Goal: Communication & Community: Participate in discussion

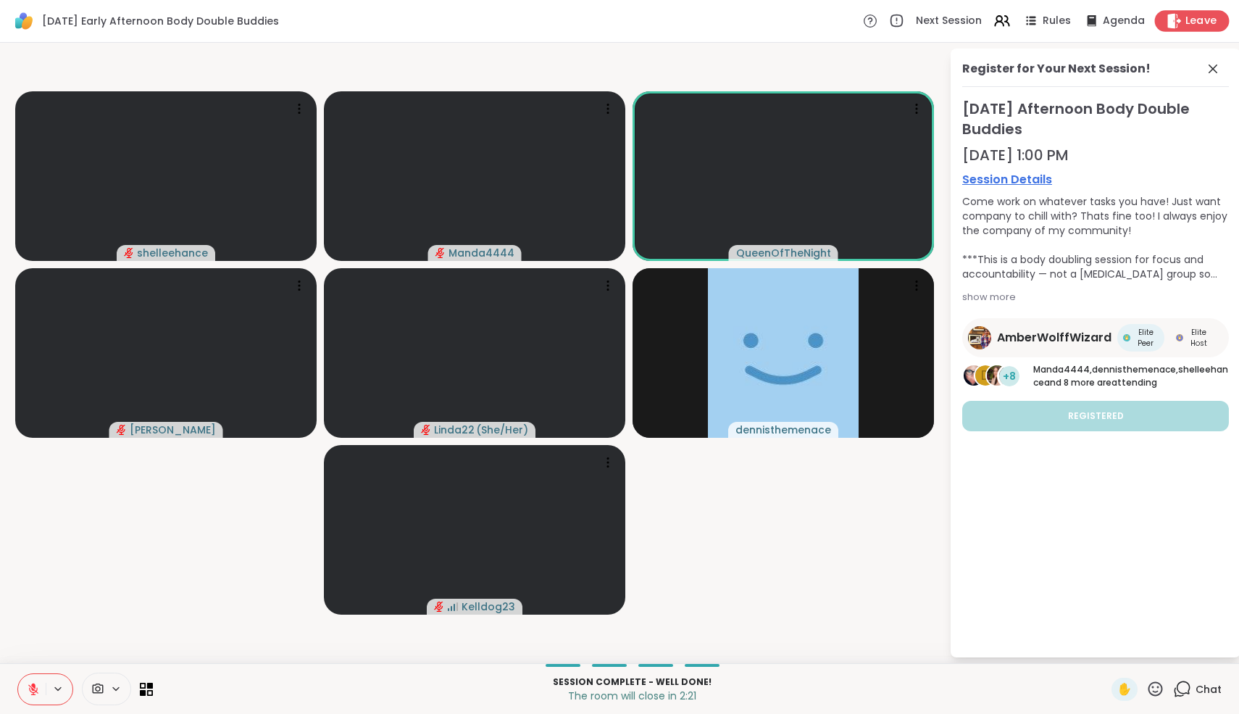
click at [1195, 21] on span "Leave" at bounding box center [1202, 21] width 32 height 15
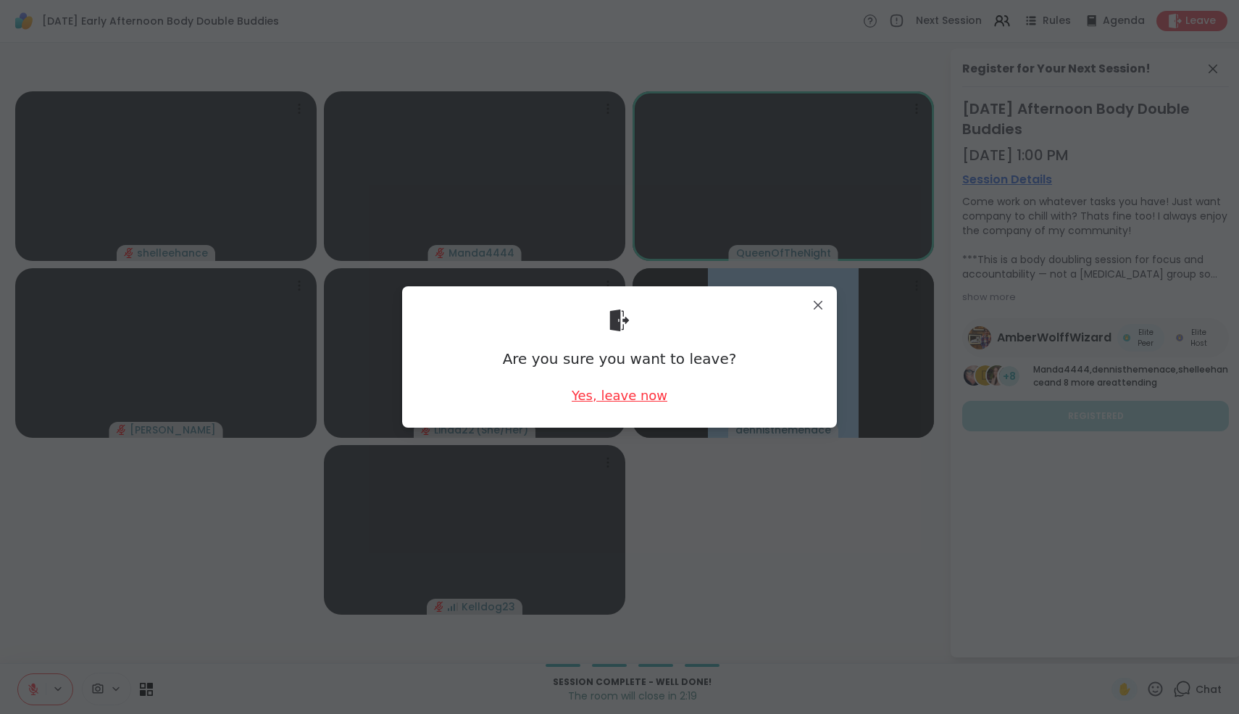
click at [649, 398] on div "Yes, leave now" at bounding box center [620, 395] width 96 height 18
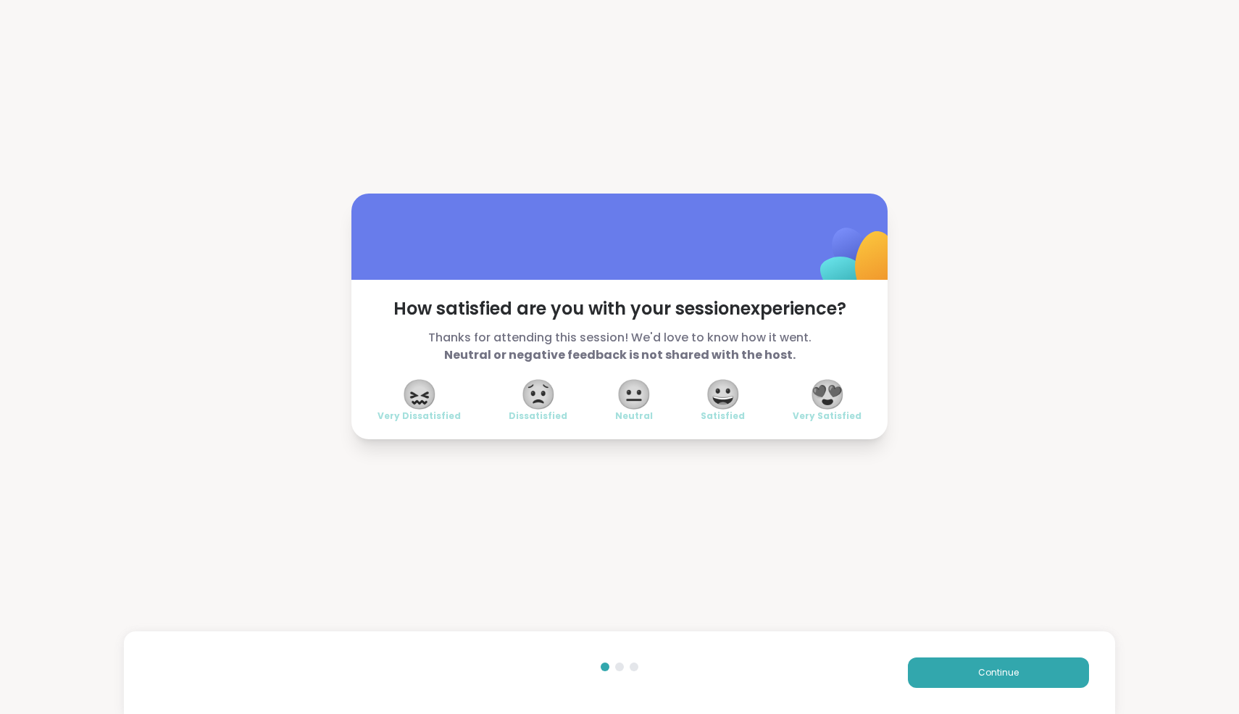
click at [831, 396] on span "😍" at bounding box center [828, 394] width 36 height 26
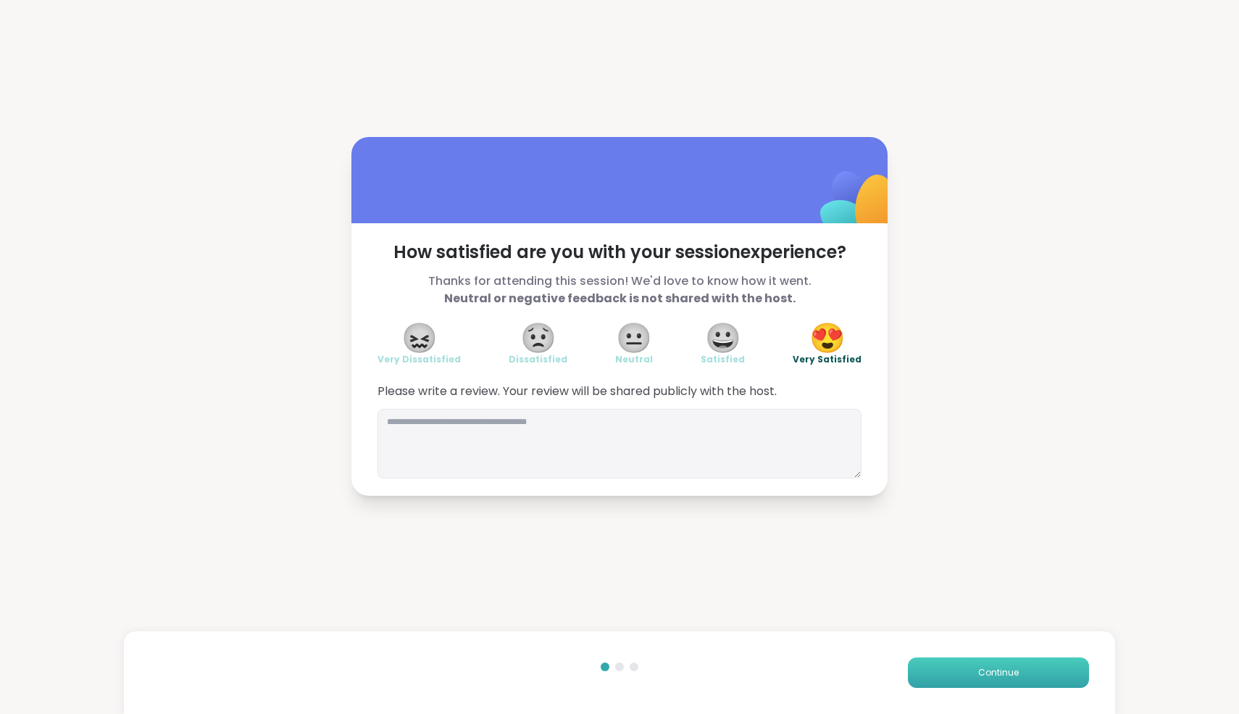
click at [988, 683] on button "Continue" at bounding box center [998, 672] width 181 height 30
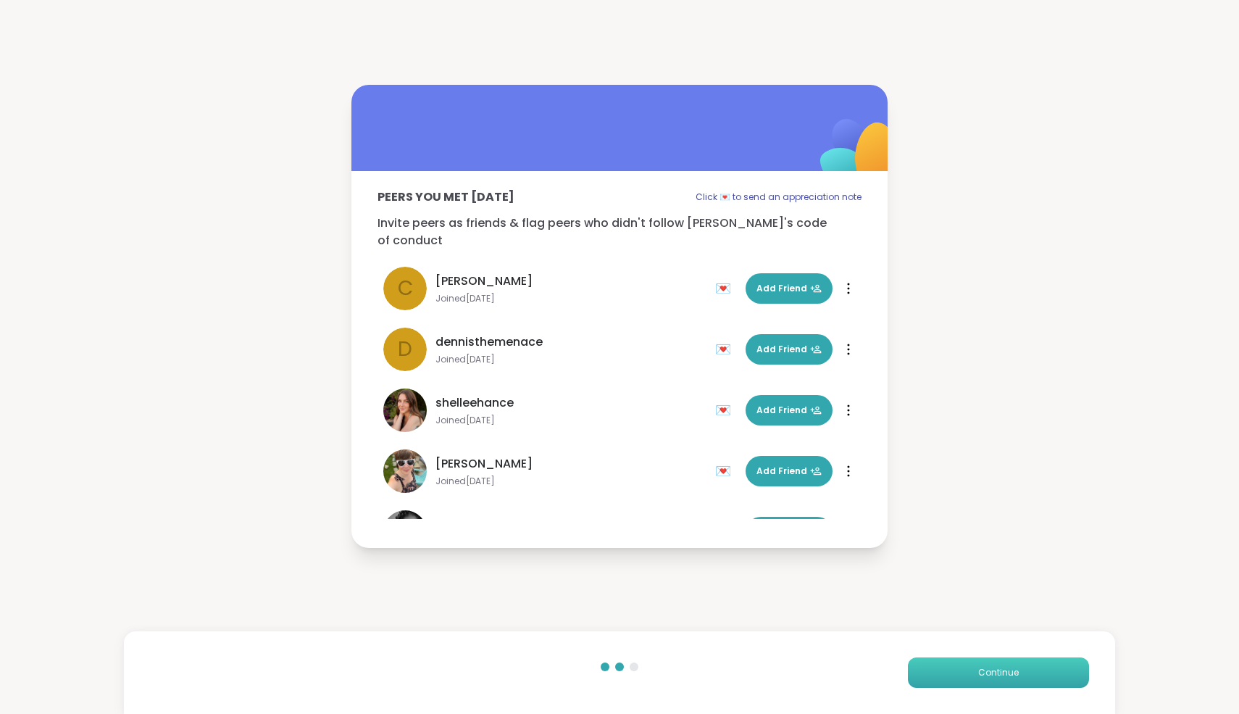
click at [988, 683] on button "Continue" at bounding box center [998, 672] width 181 height 30
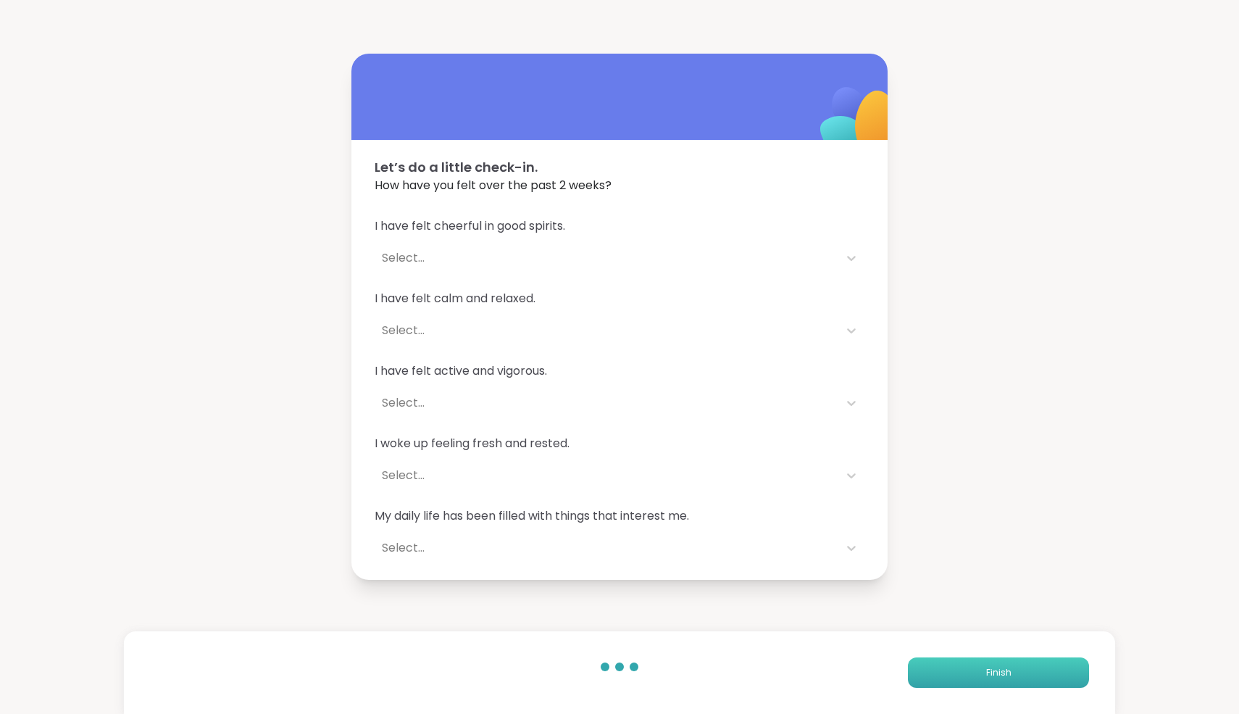
click at [988, 683] on button "Finish" at bounding box center [998, 672] width 181 height 30
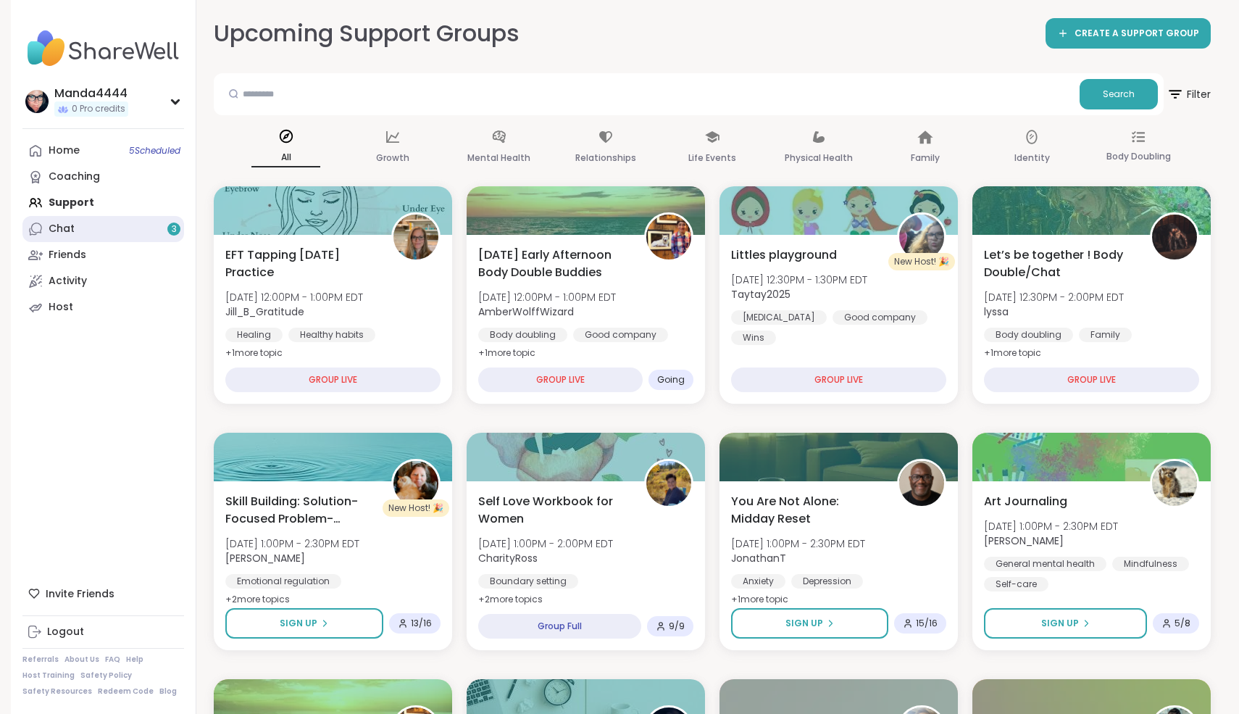
click at [91, 226] on link "Chat 3" at bounding box center [103, 229] width 162 height 26
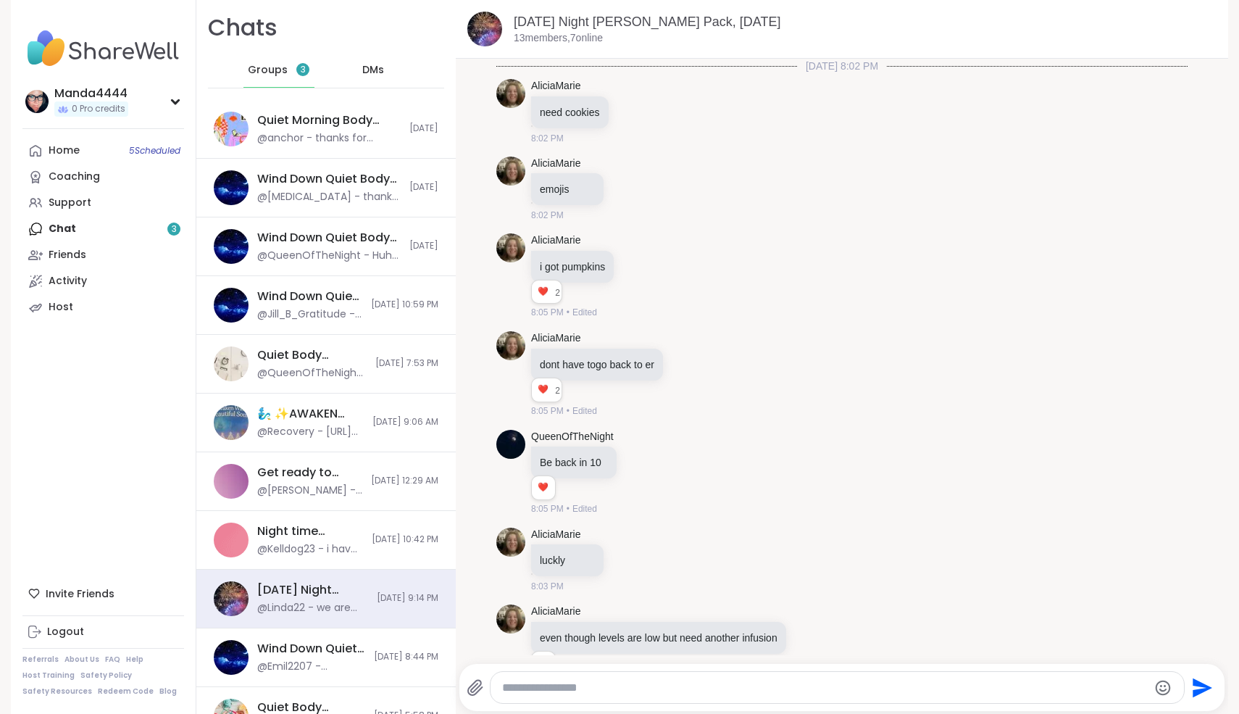
scroll to position [3357, 0]
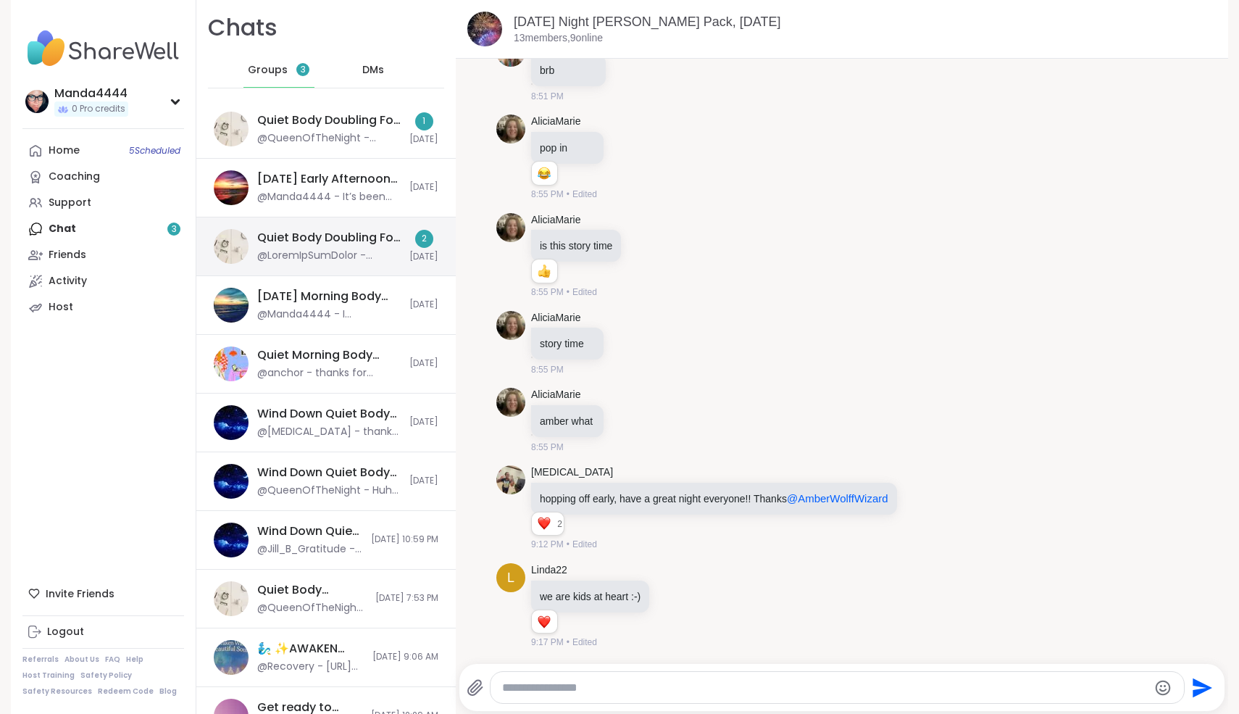
click at [341, 234] on div "Quiet Body Doubling For Productivity - [DATE]" at bounding box center [329, 238] width 144 height 16
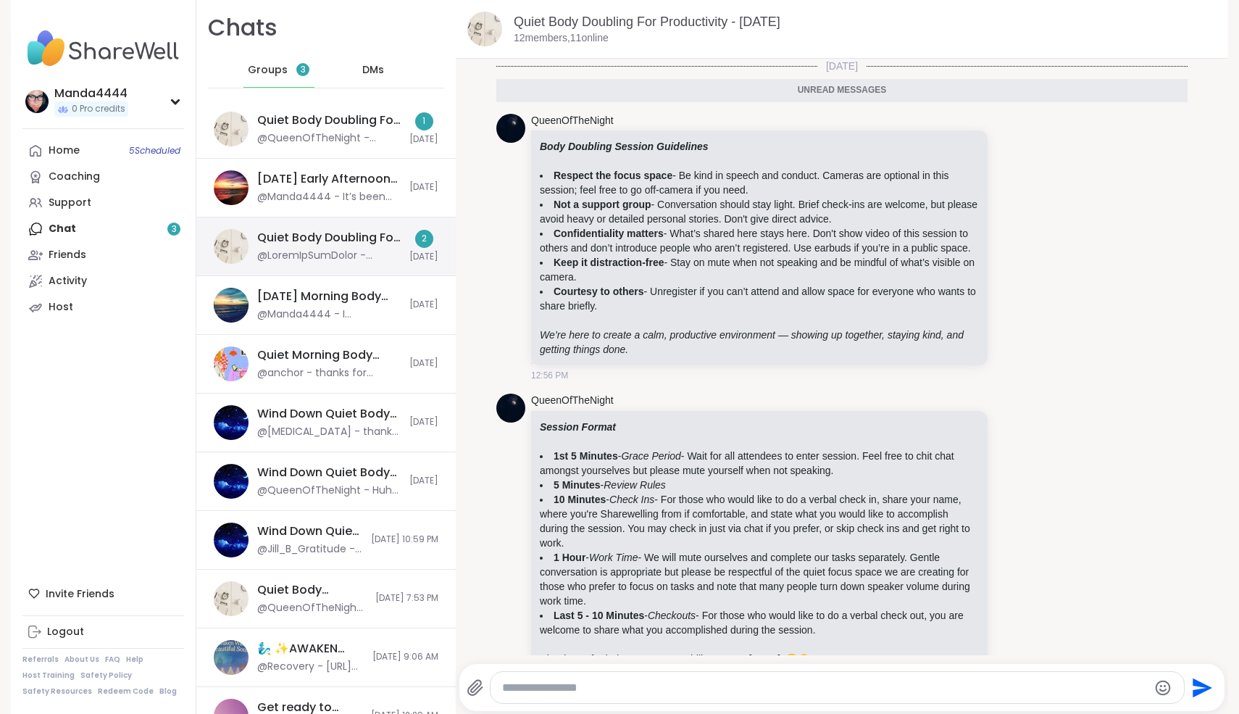
scroll to position [59, 0]
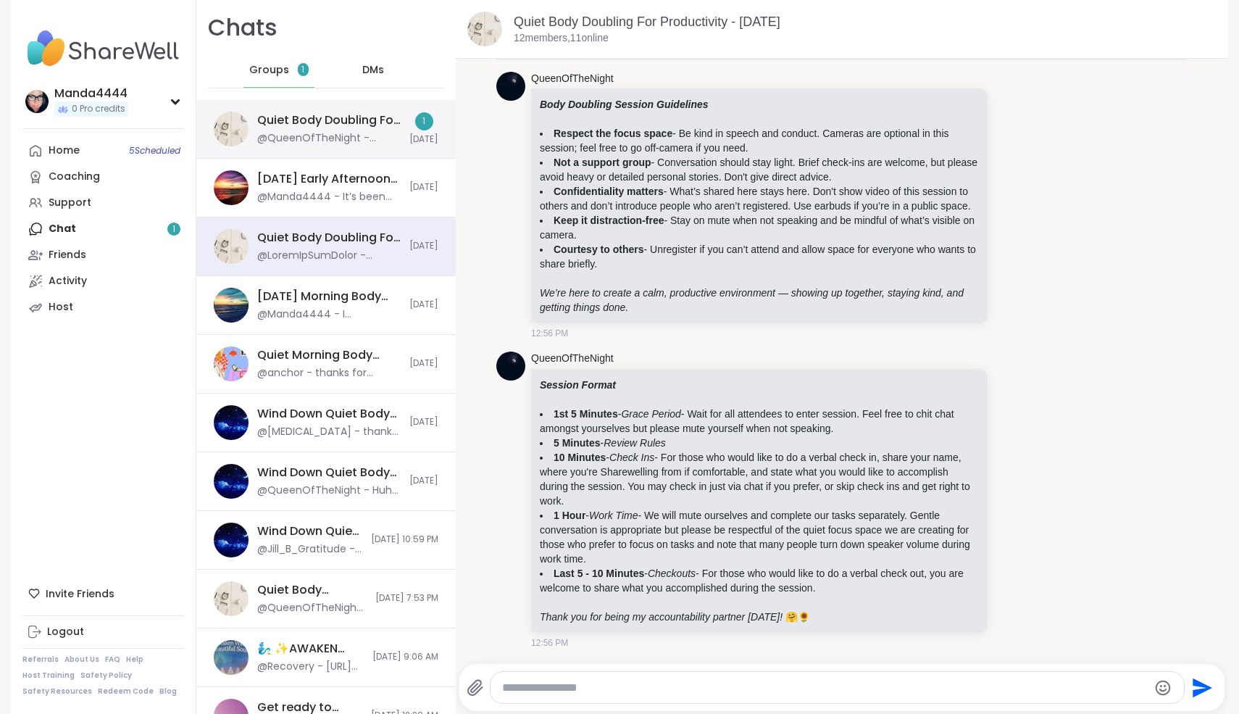
click at [323, 138] on div "@QueenOfTheNight - ***Body Doubling Session Guidelines*** - **Respect the focus…" at bounding box center [329, 138] width 144 height 14
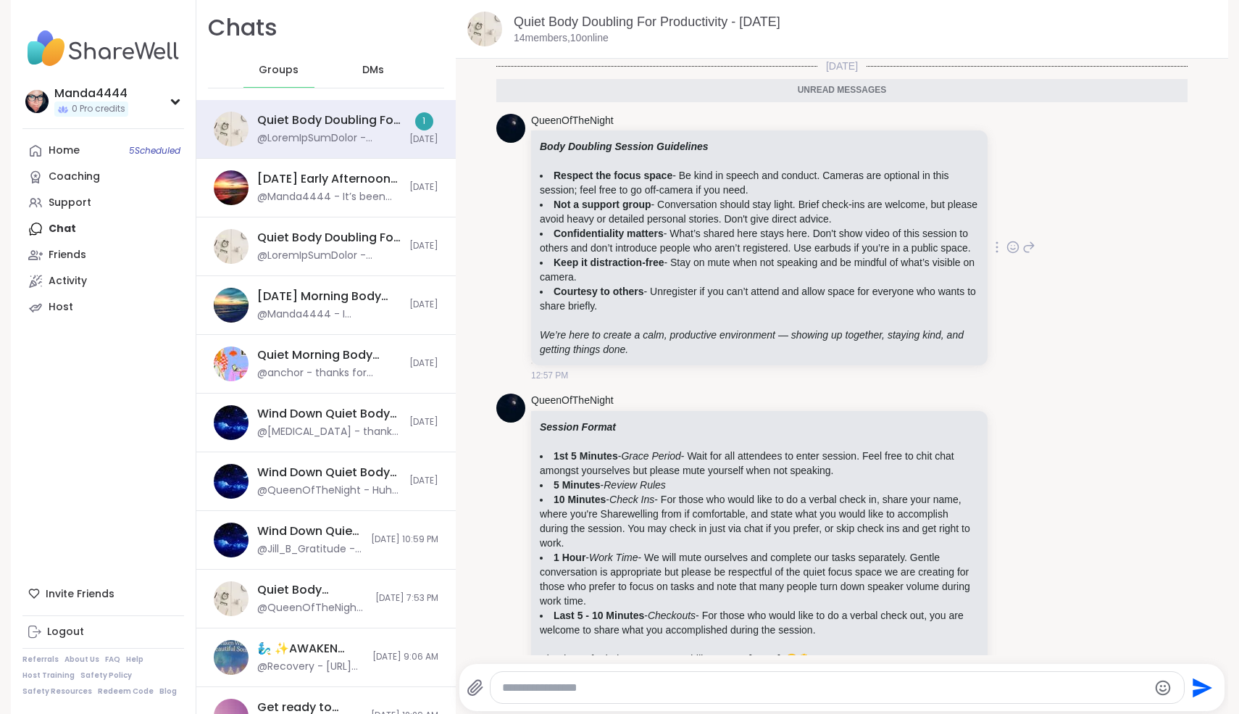
scroll to position [24, 0]
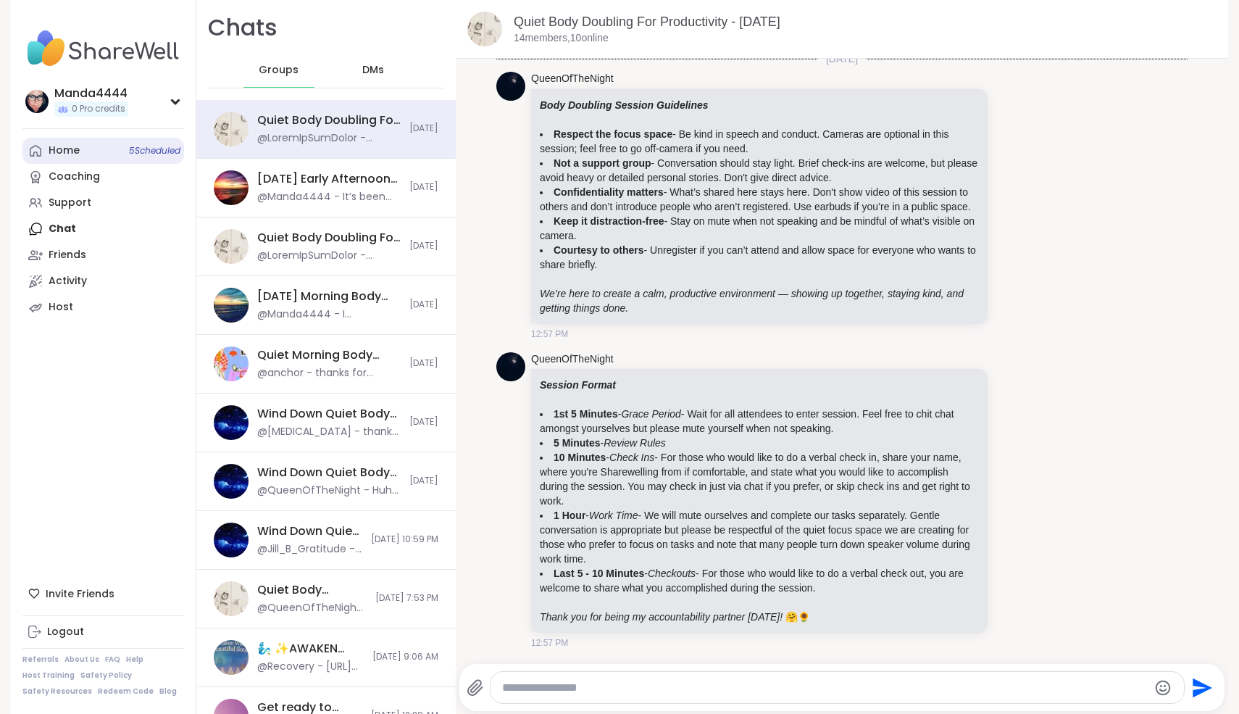
click at [81, 152] on link "Home 5 Scheduled" at bounding box center [103, 151] width 162 height 26
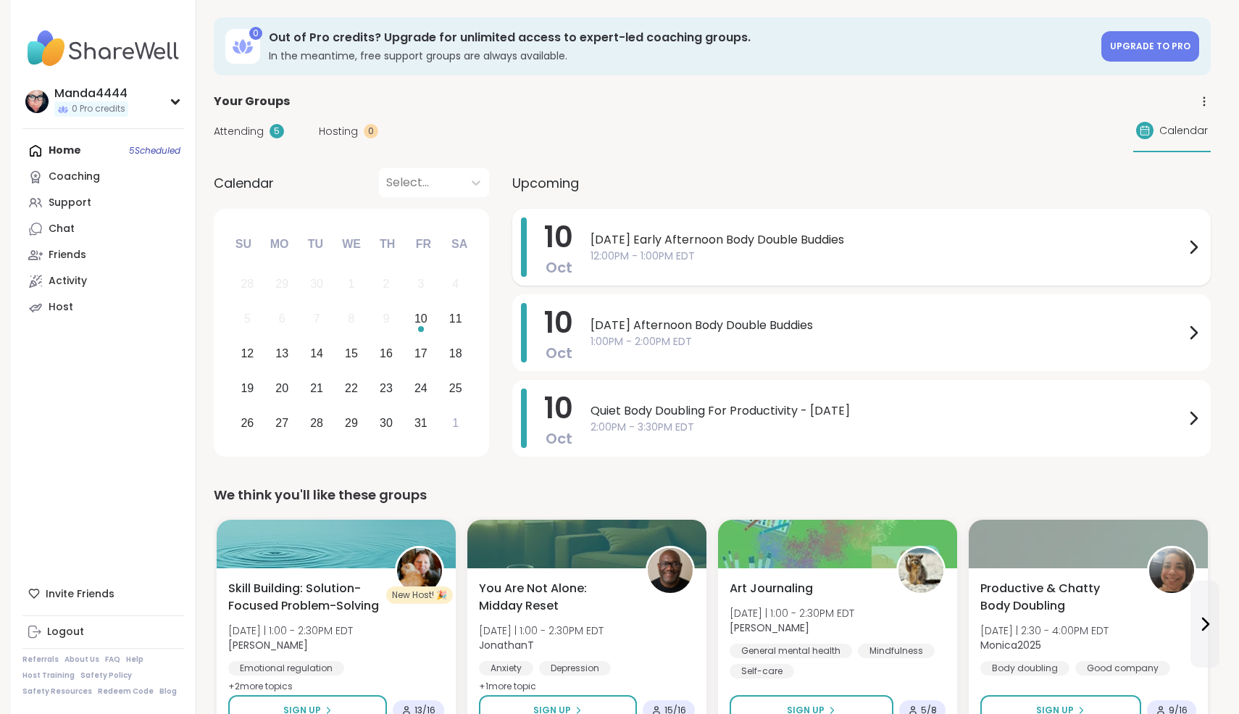
click at [926, 252] on span "12:00PM - 1:00PM EDT" at bounding box center [888, 256] width 594 height 15
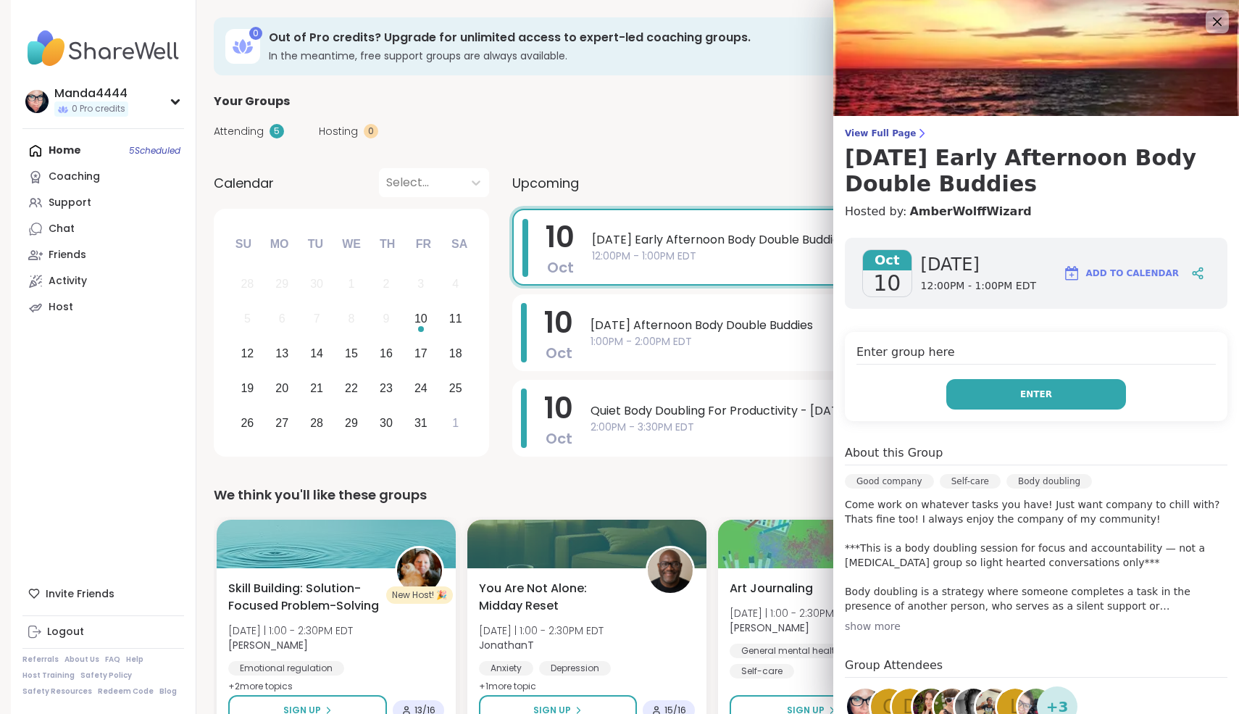
click at [1071, 391] on button "Enter" at bounding box center [1037, 394] width 180 height 30
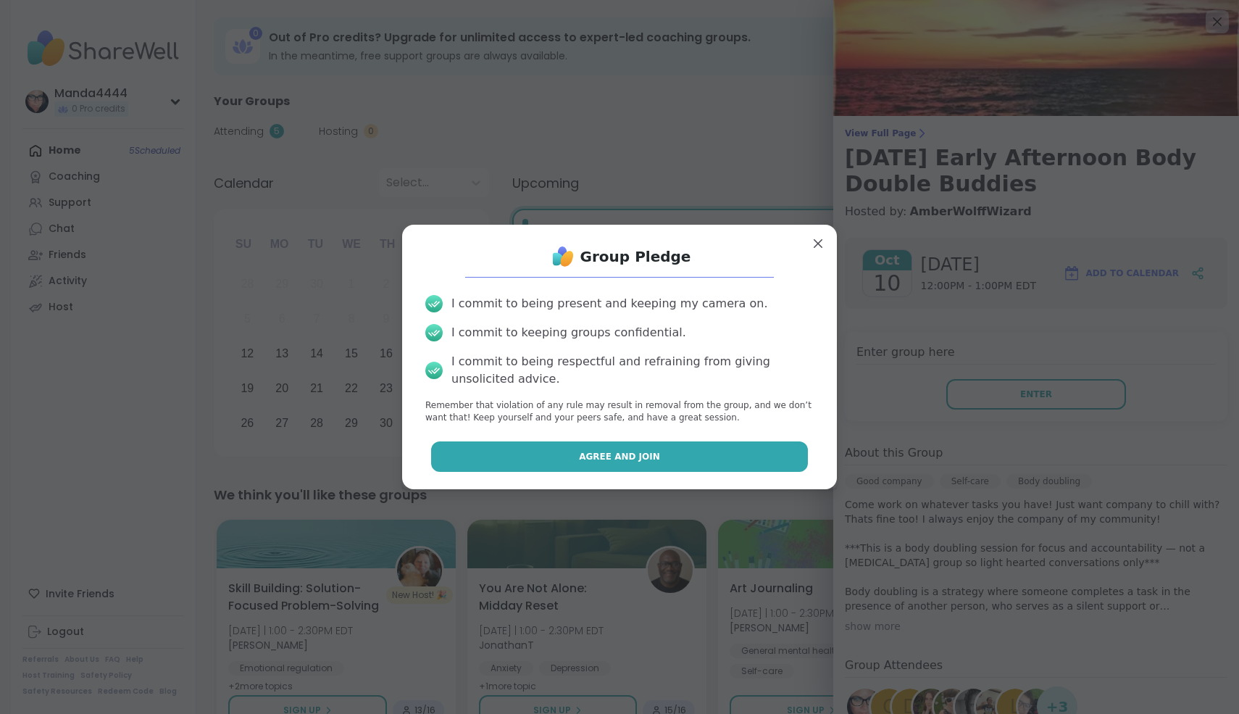
click at [663, 463] on button "Agree and Join" at bounding box center [620, 456] width 378 height 30
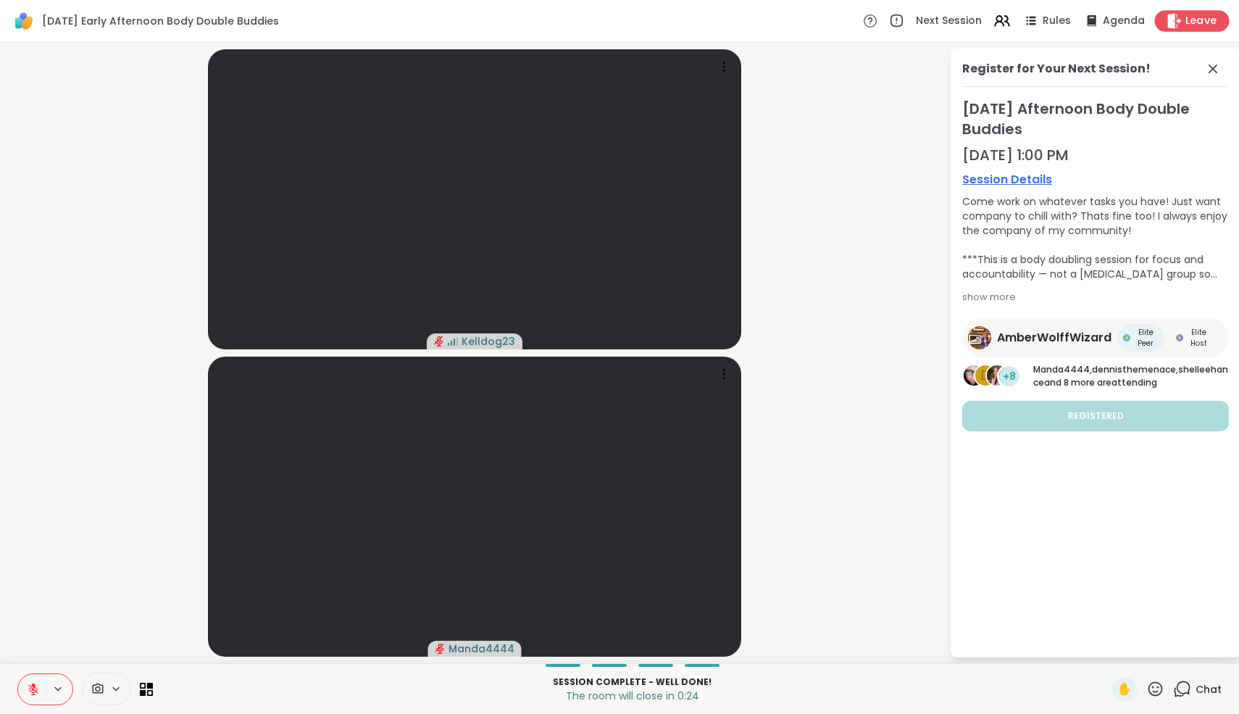
click at [1206, 21] on span "Leave" at bounding box center [1202, 21] width 32 height 15
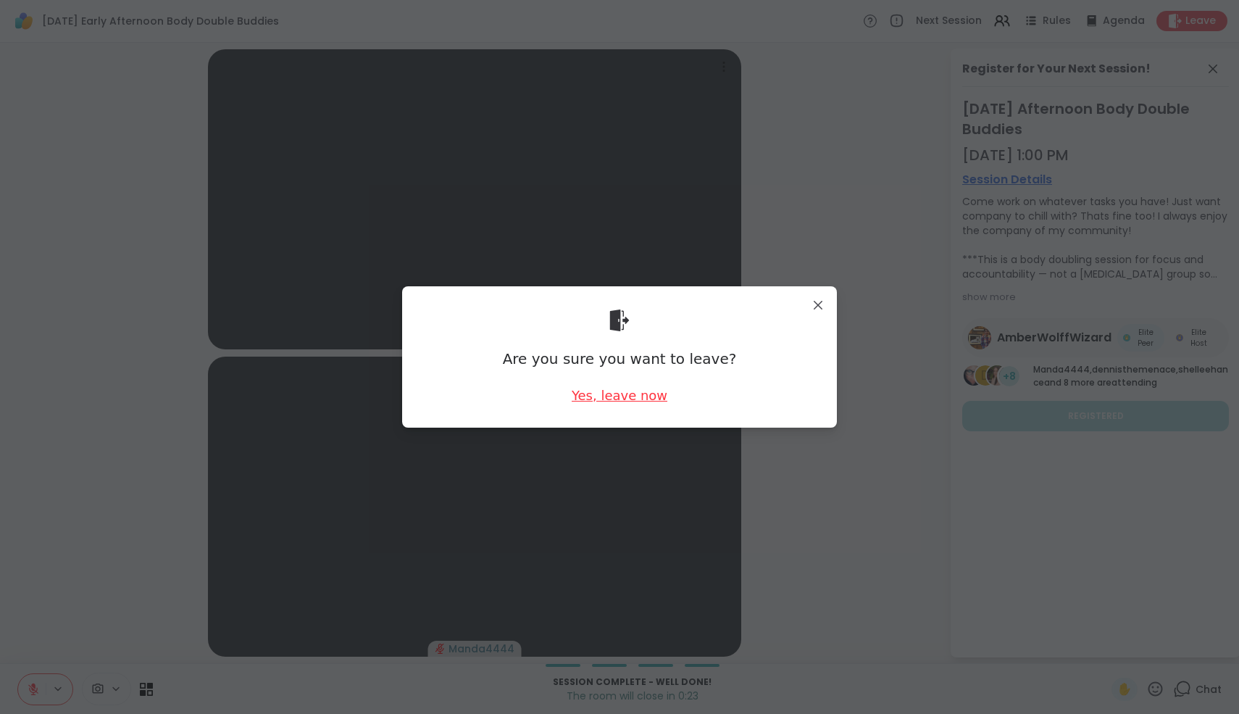
click at [655, 394] on div "Yes, leave now" at bounding box center [620, 395] width 96 height 18
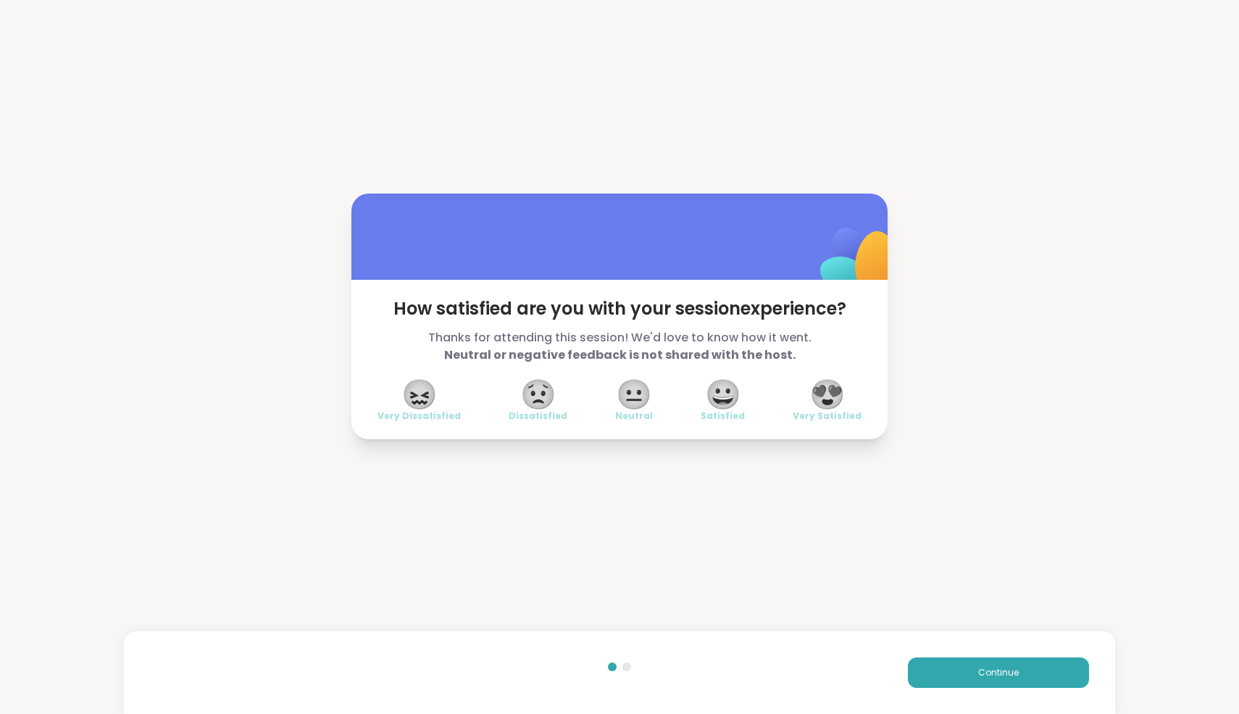
click at [842, 399] on span "😍" at bounding box center [828, 394] width 36 height 26
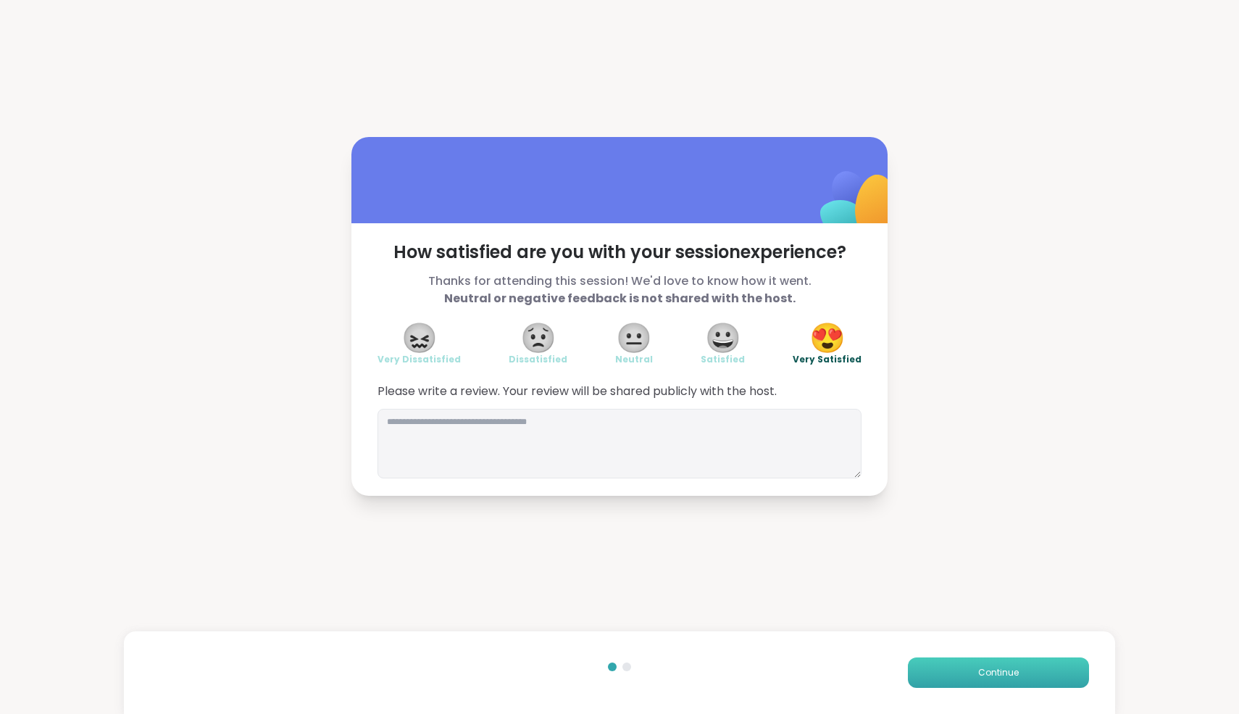
click at [1026, 674] on button "Continue" at bounding box center [998, 672] width 181 height 30
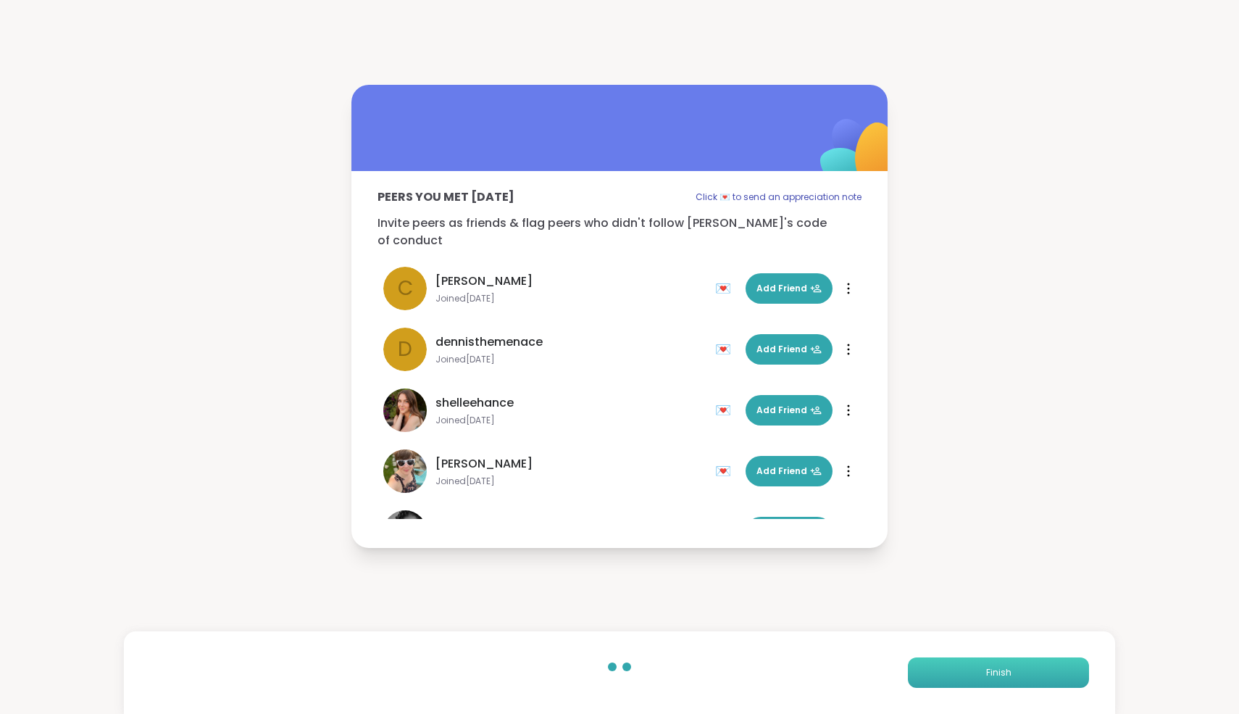
click at [1026, 674] on button "Finish" at bounding box center [998, 672] width 181 height 30
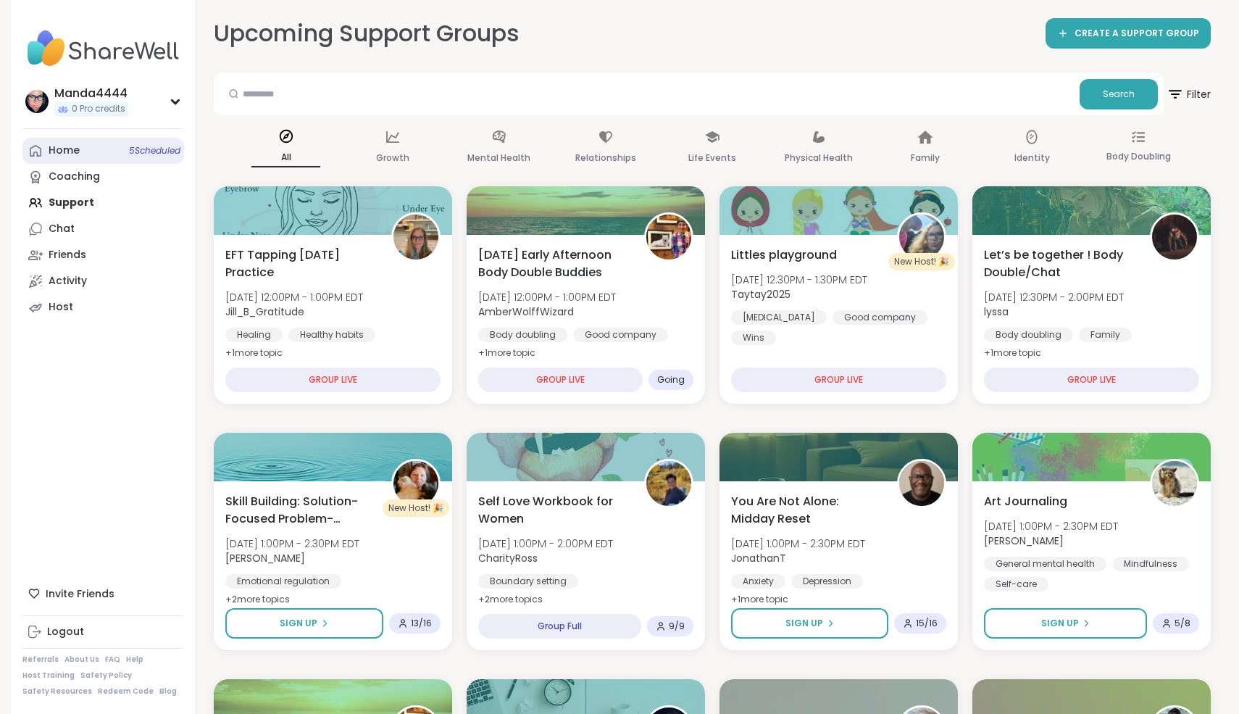
click at [75, 140] on link "Home 5 Scheduled" at bounding box center [103, 151] width 162 height 26
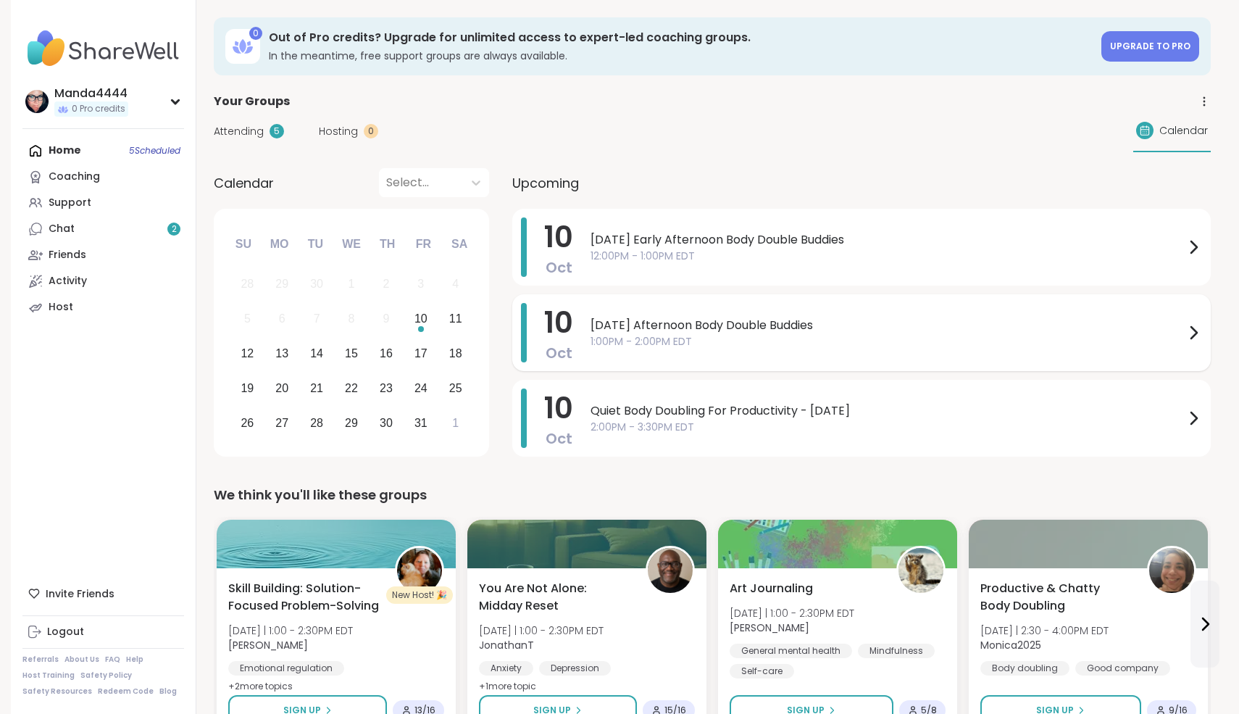
click at [701, 323] on span "[DATE] Afternoon Body Double Buddies" at bounding box center [888, 325] width 594 height 17
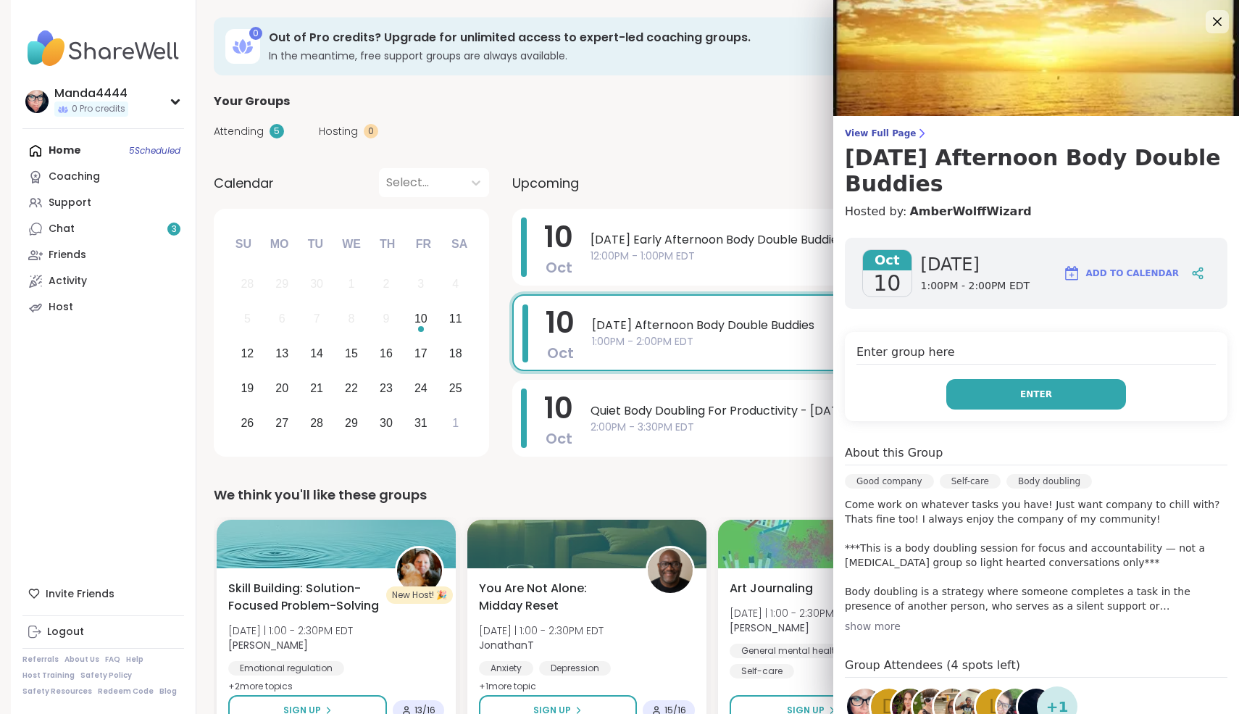
click at [1034, 388] on span "Enter" at bounding box center [1037, 394] width 32 height 13
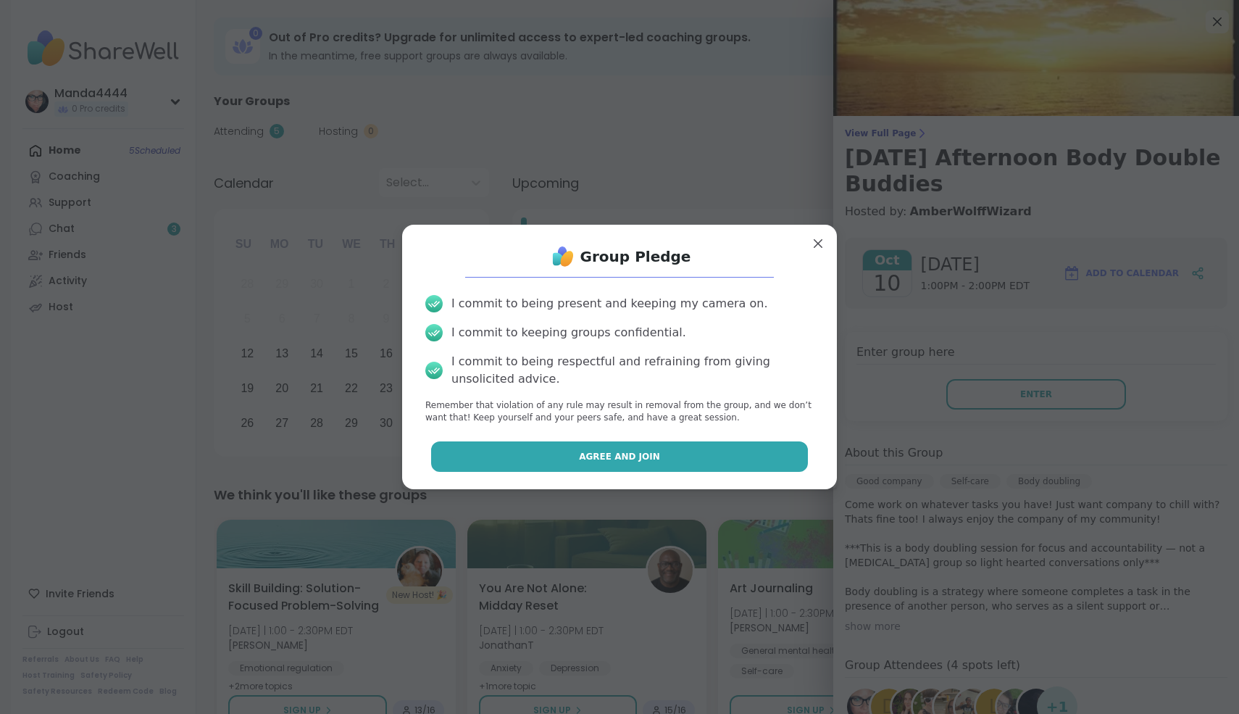
click at [686, 459] on button "Agree and Join" at bounding box center [620, 456] width 378 height 30
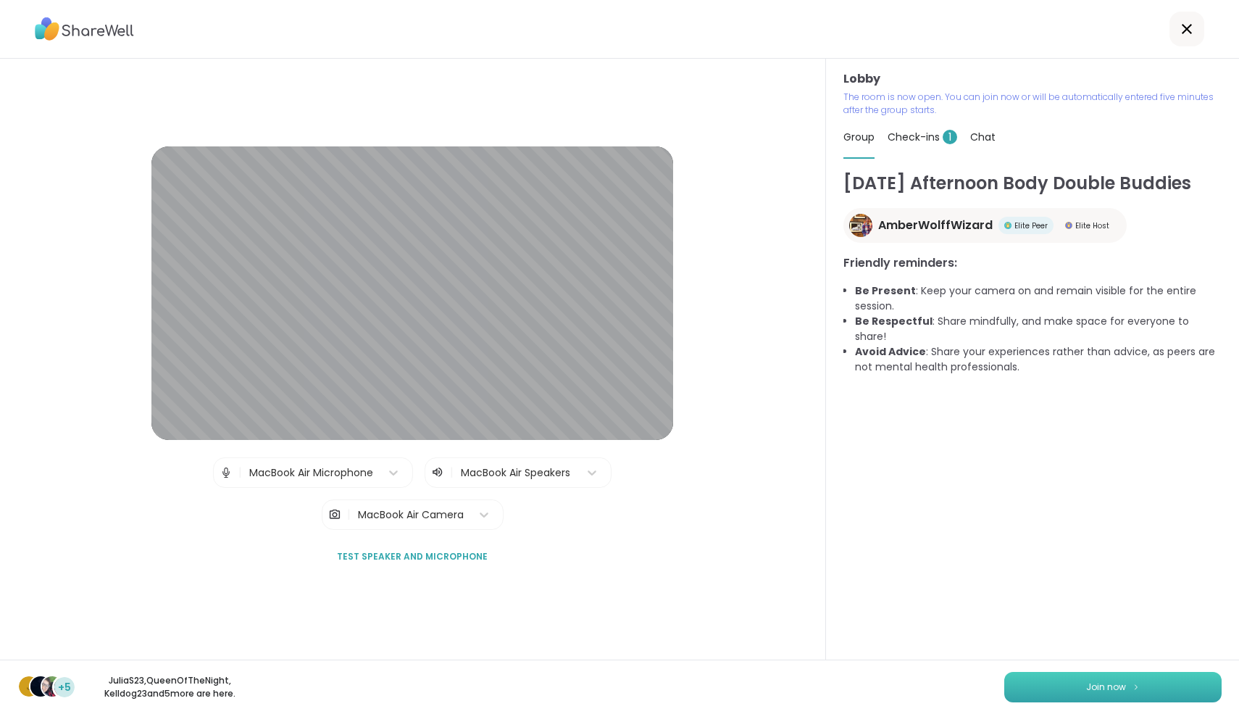
click at [1145, 694] on button "Join now" at bounding box center [1113, 687] width 217 height 30
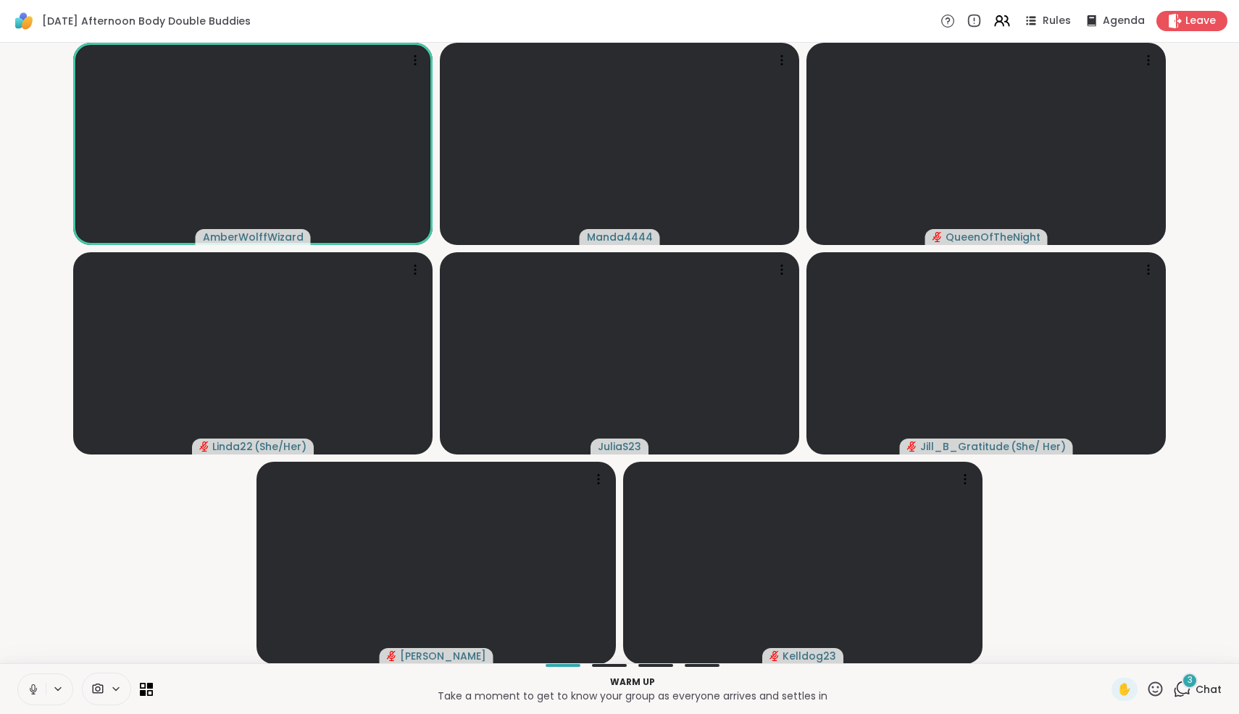
click at [38, 684] on icon at bounding box center [33, 689] width 13 height 13
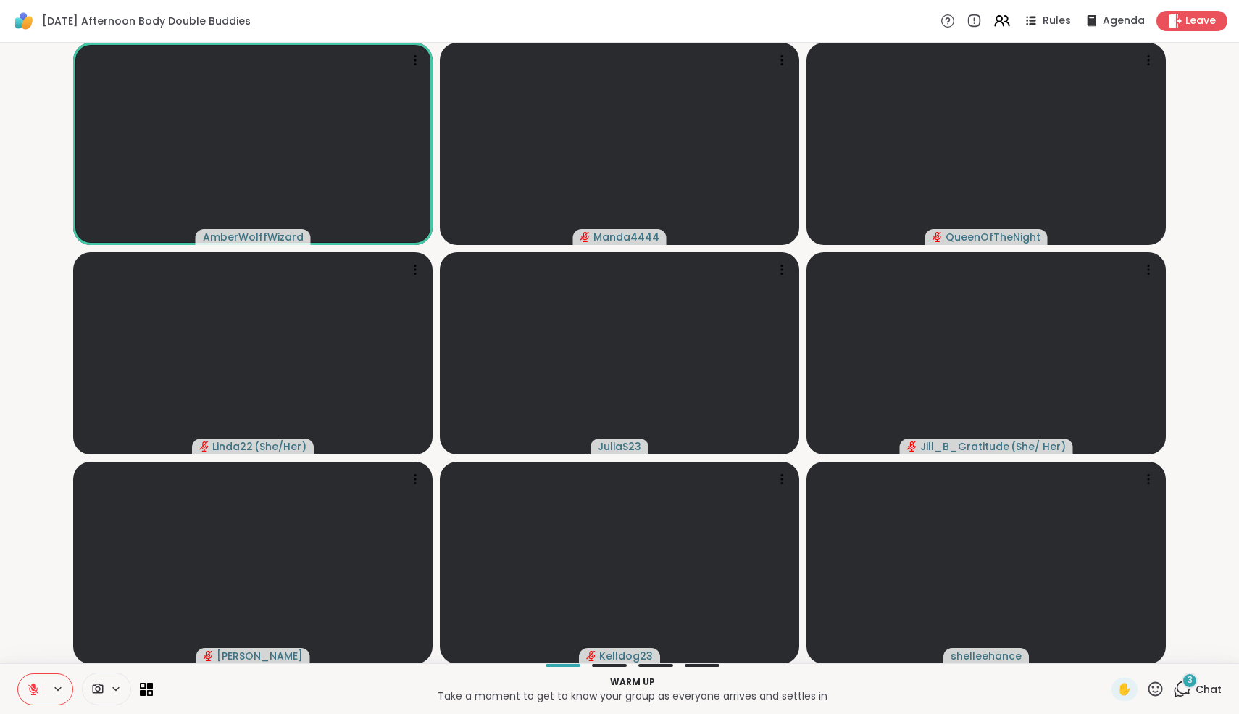
click at [1192, 694] on icon at bounding box center [1183, 689] width 18 height 18
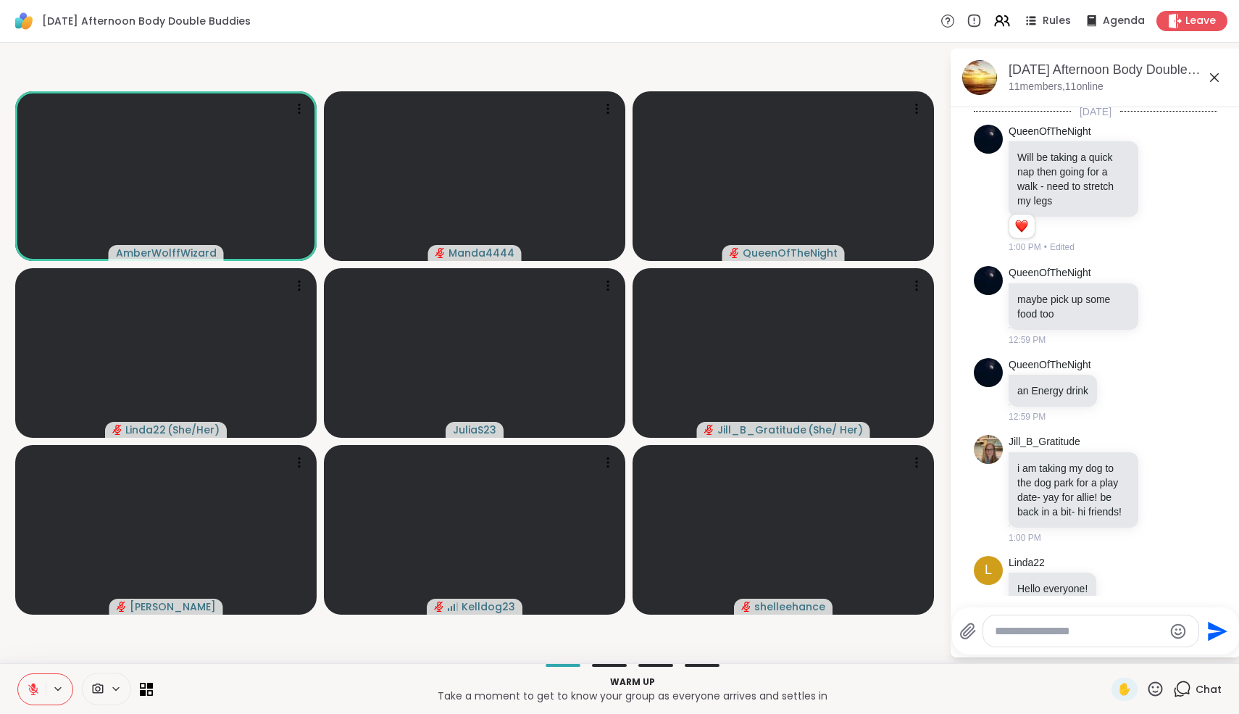
scroll to position [32, 0]
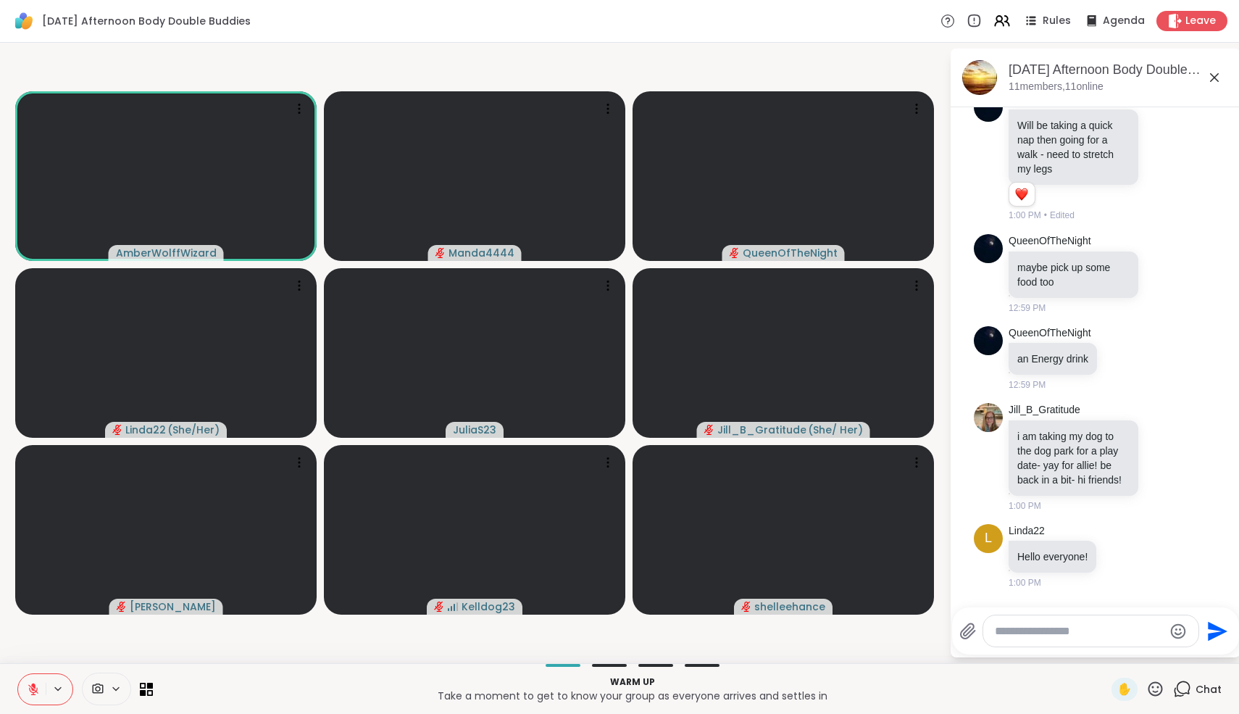
click at [1214, 81] on icon at bounding box center [1214, 77] width 17 height 17
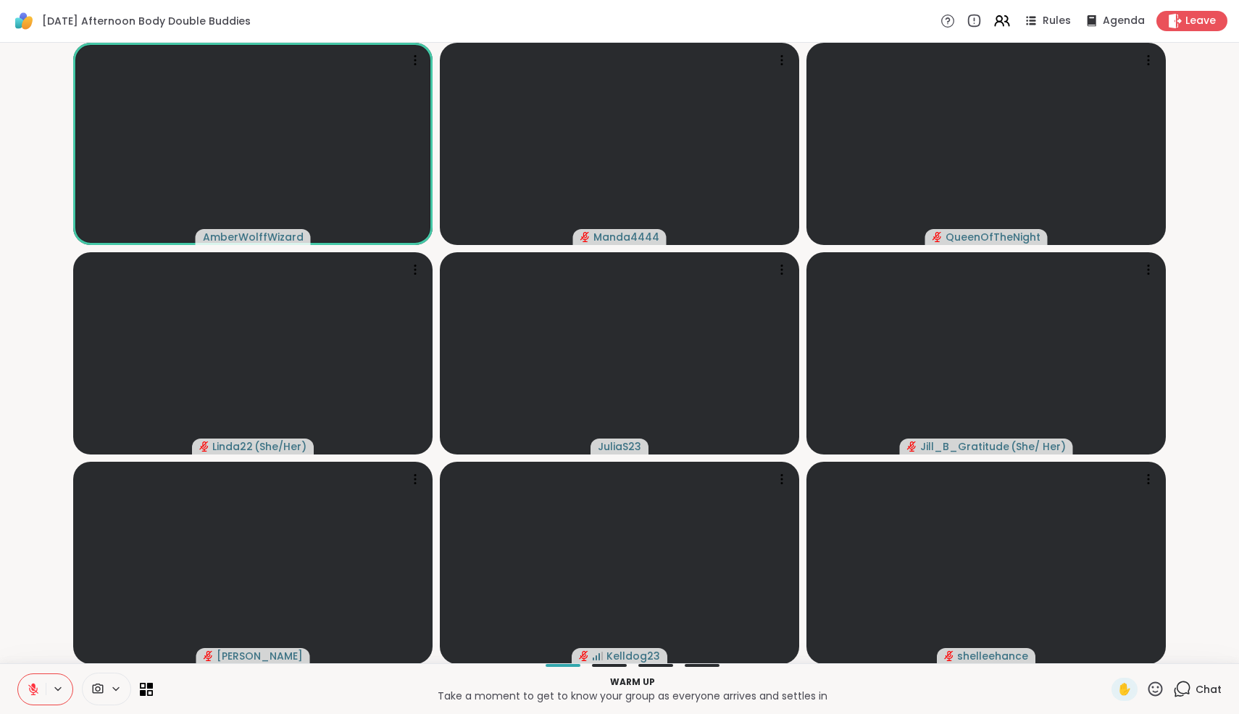
click at [1183, 699] on div "Chat" at bounding box center [1198, 689] width 49 height 23
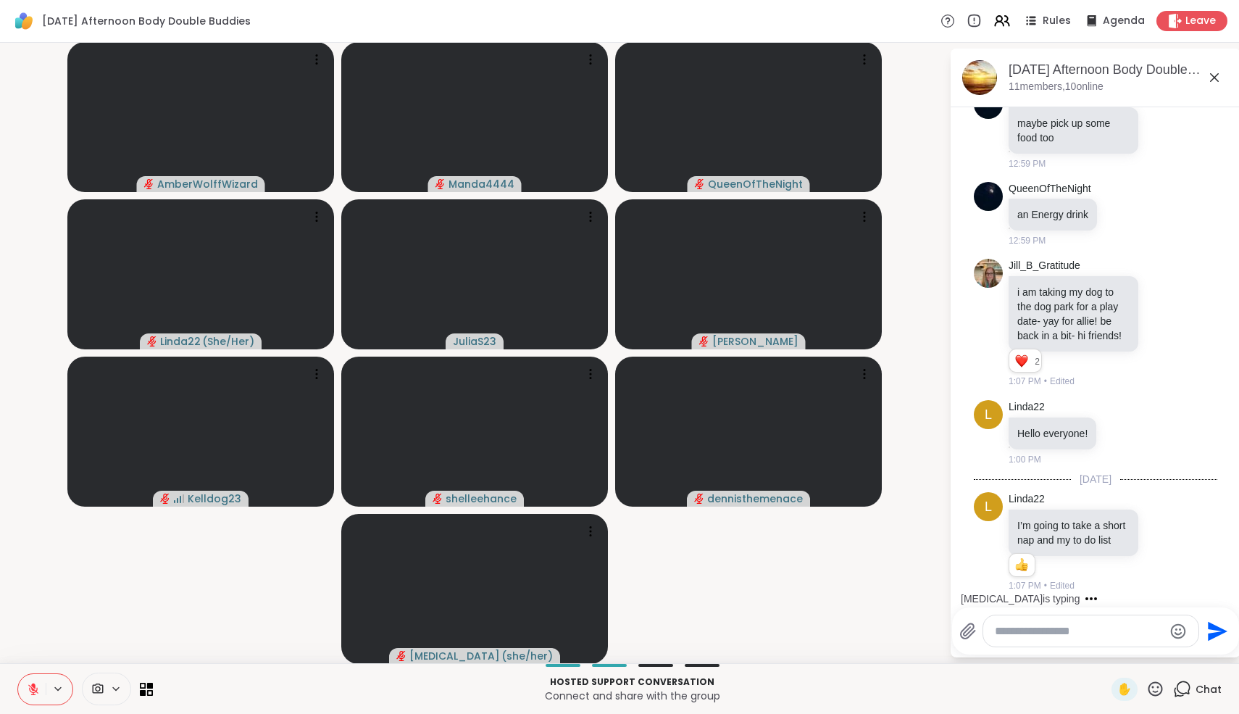
scroll to position [300, 0]
